Goal: Find specific page/section: Find specific page/section

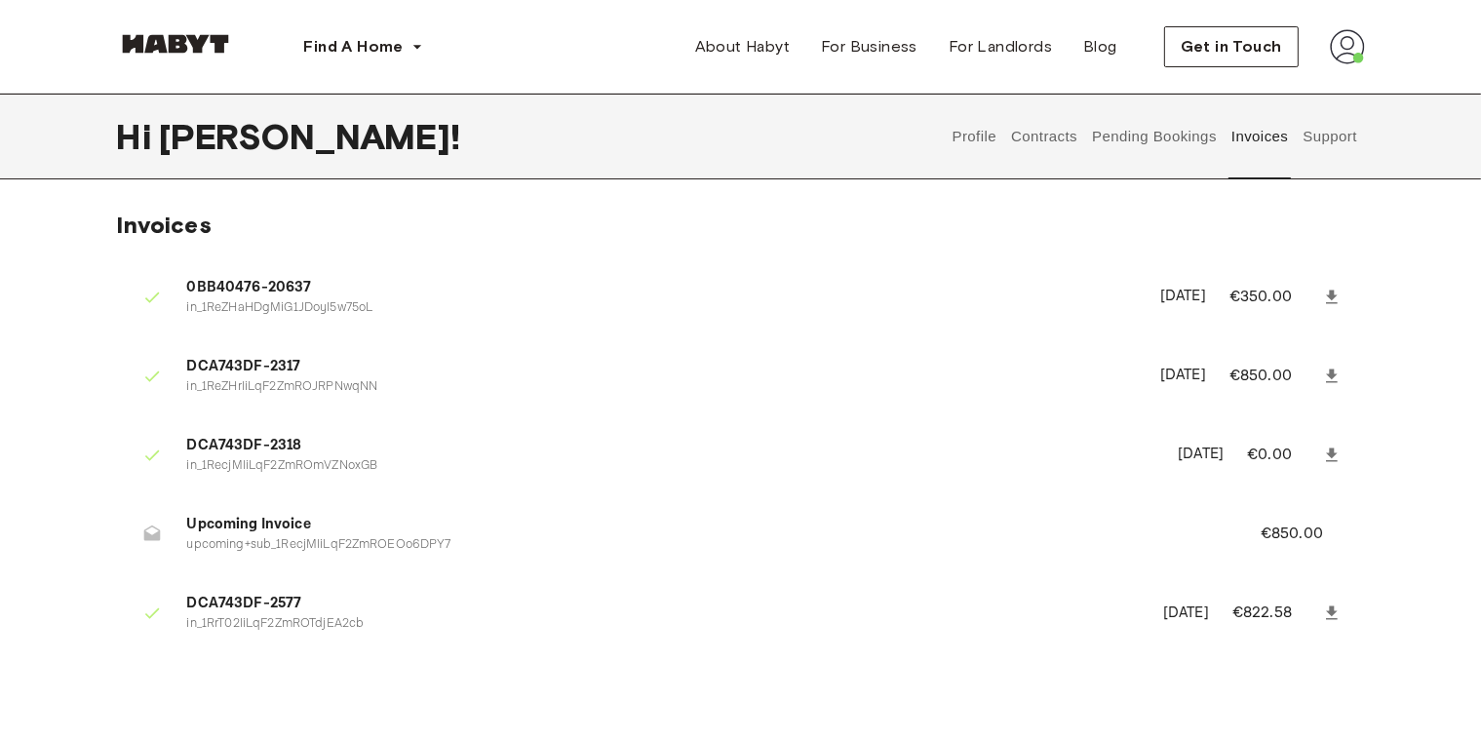
click at [1129, 128] on button "Pending Bookings" at bounding box center [1155, 137] width 130 height 86
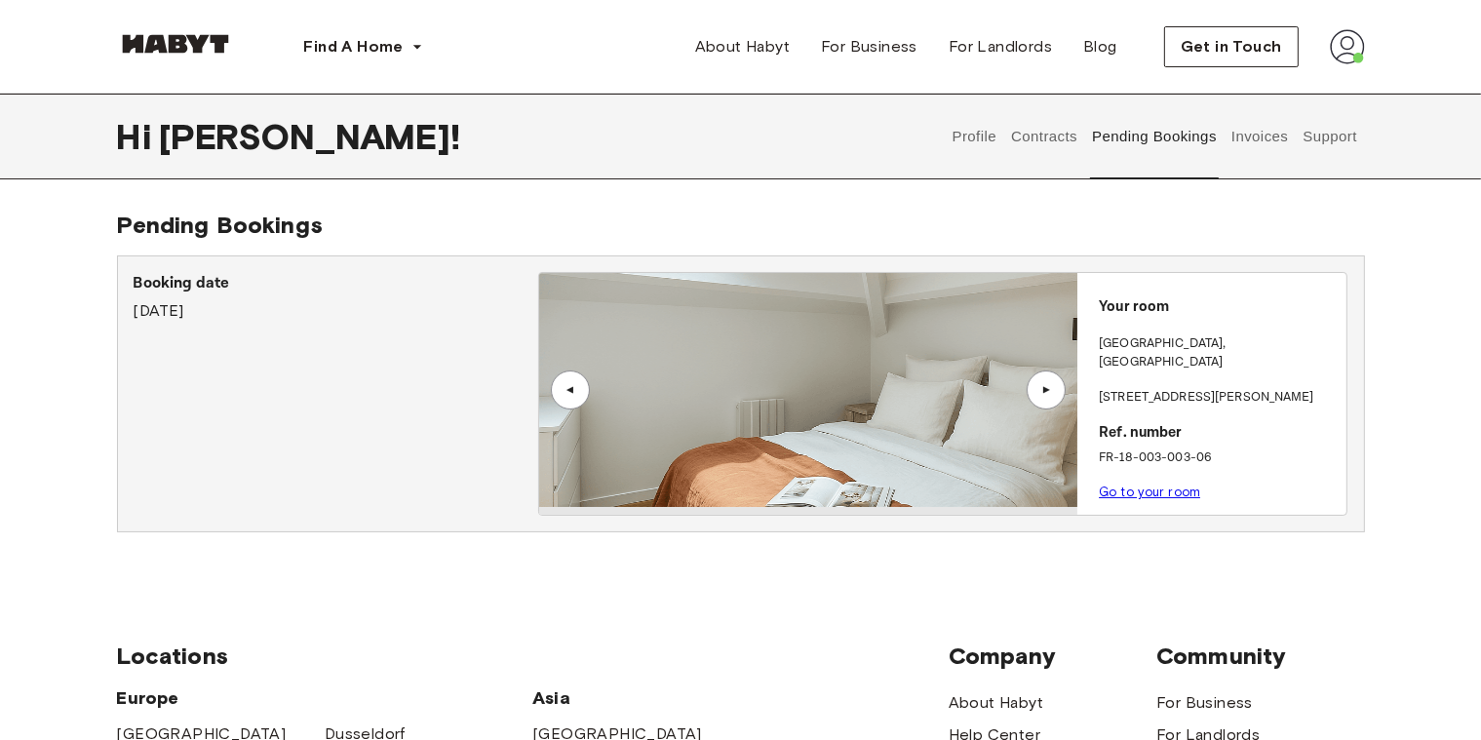
click at [1049, 128] on button "Contracts" at bounding box center [1044, 137] width 71 height 86
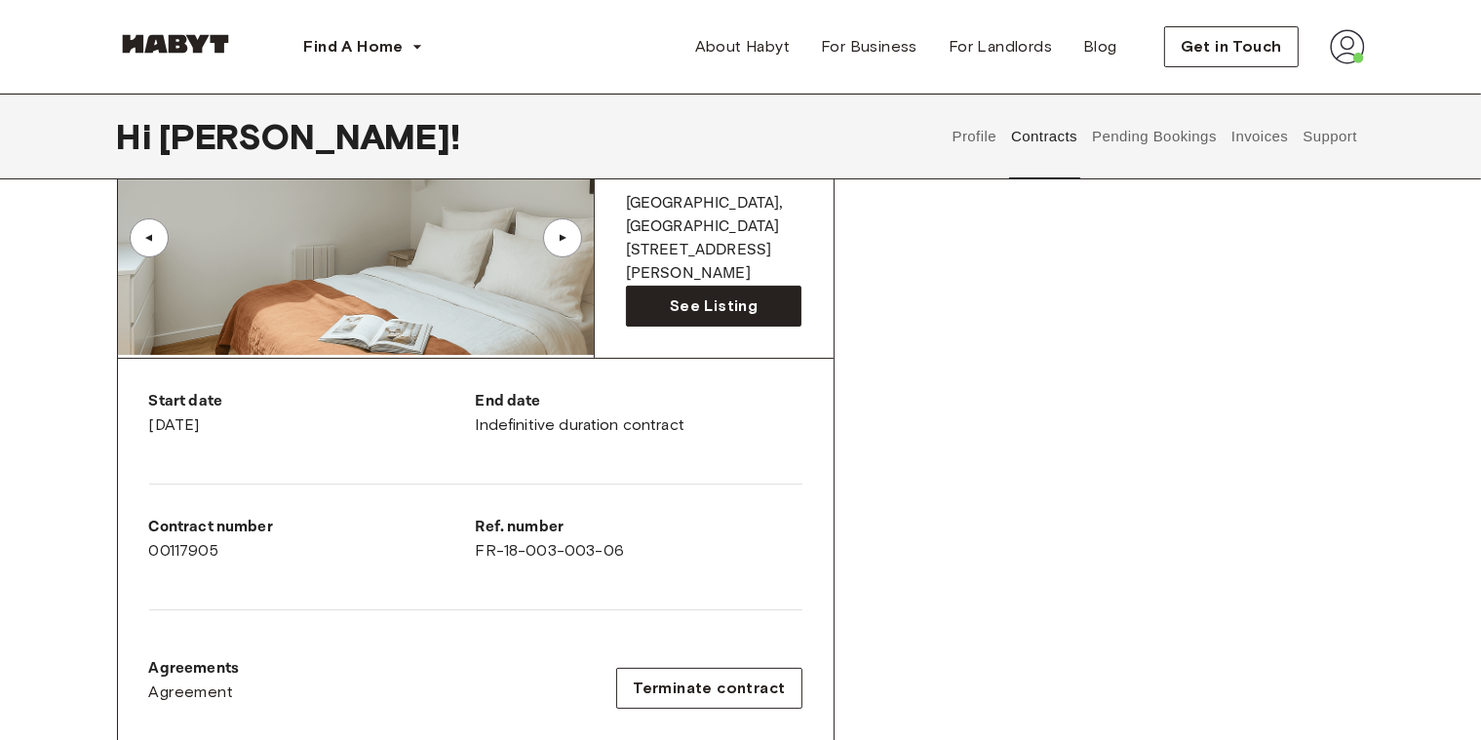
scroll to position [108, 0]
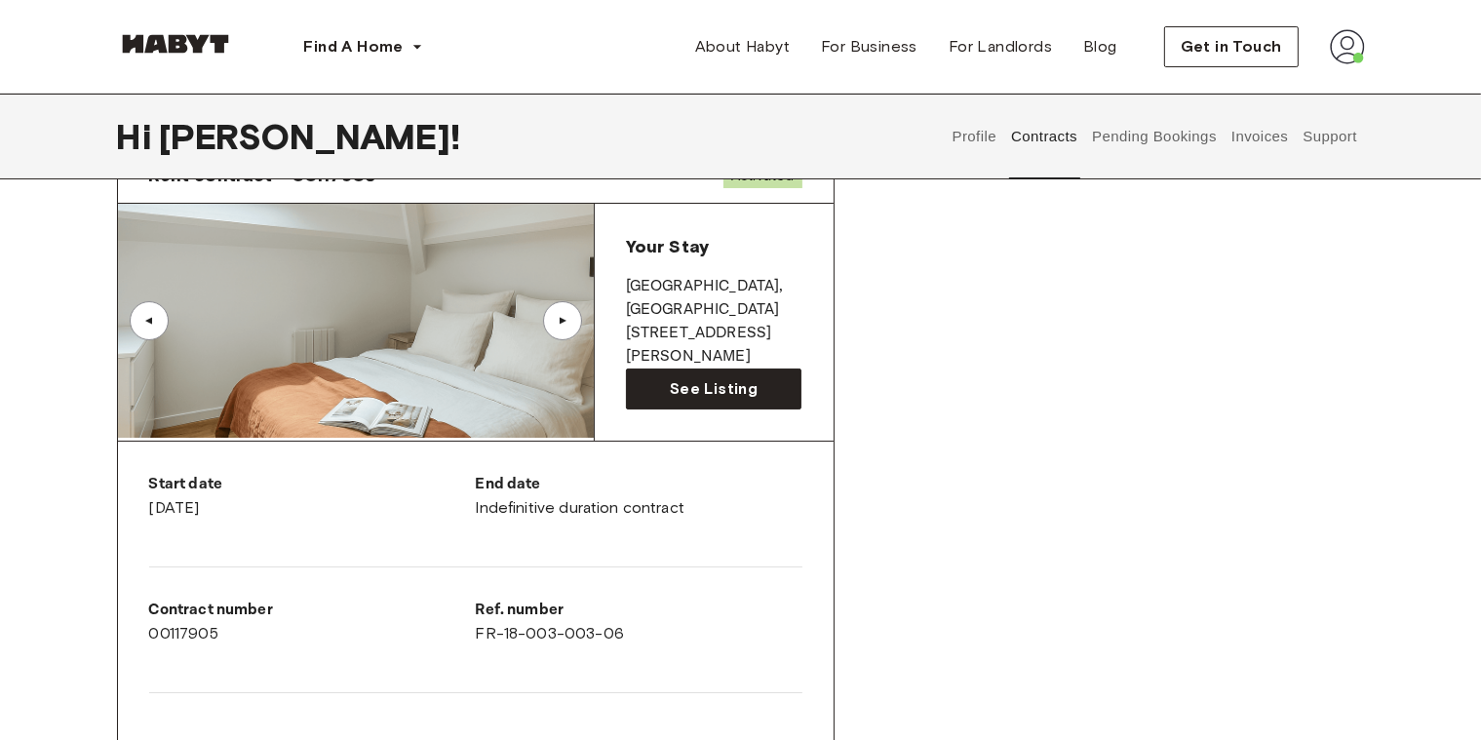
copy p "[STREET_ADDRESS][PERSON_NAME]"
drag, startPoint x: 627, startPoint y: 305, endPoint x: 709, endPoint y: 328, distance: 84.9
click at [709, 328] on p "[STREET_ADDRESS][PERSON_NAME]" at bounding box center [714, 345] width 177 height 47
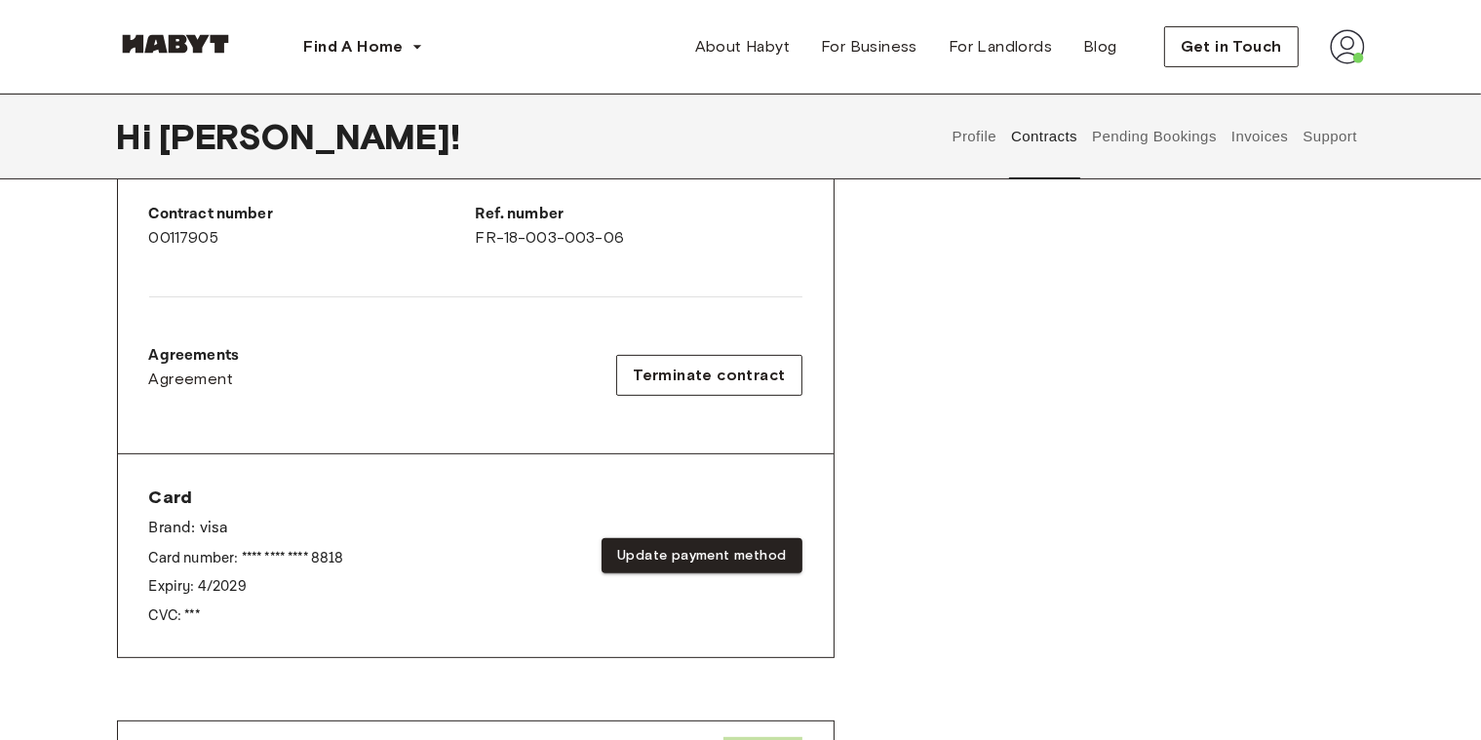
scroll to position [505, 0]
click at [174, 371] on span "Agreement" at bounding box center [191, 378] width 85 height 23
copy div "FR-18-003-003-06"
drag, startPoint x: 475, startPoint y: 228, endPoint x: 652, endPoint y: 232, distance: 177.5
click at [652, 232] on div "Ref. number FR-18-003-003-06" at bounding box center [639, 225] width 327 height 47
